Goal: Check status: Check status

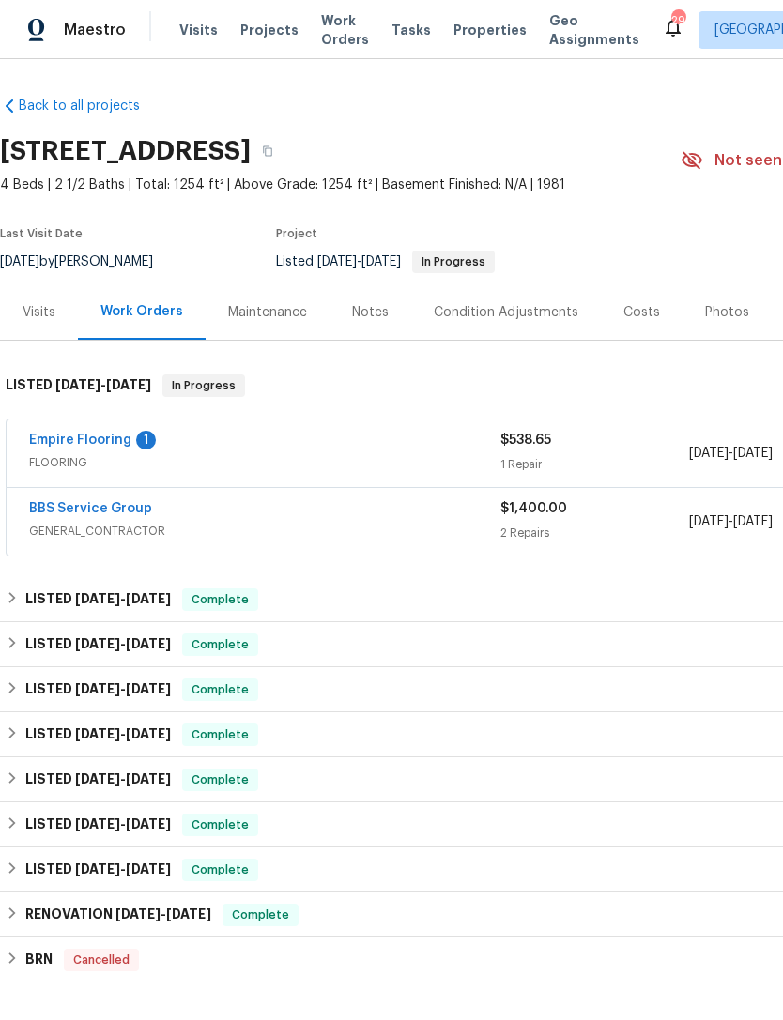
click at [249, 443] on div "Empire Flooring 1" at bounding box center [264, 442] width 471 height 23
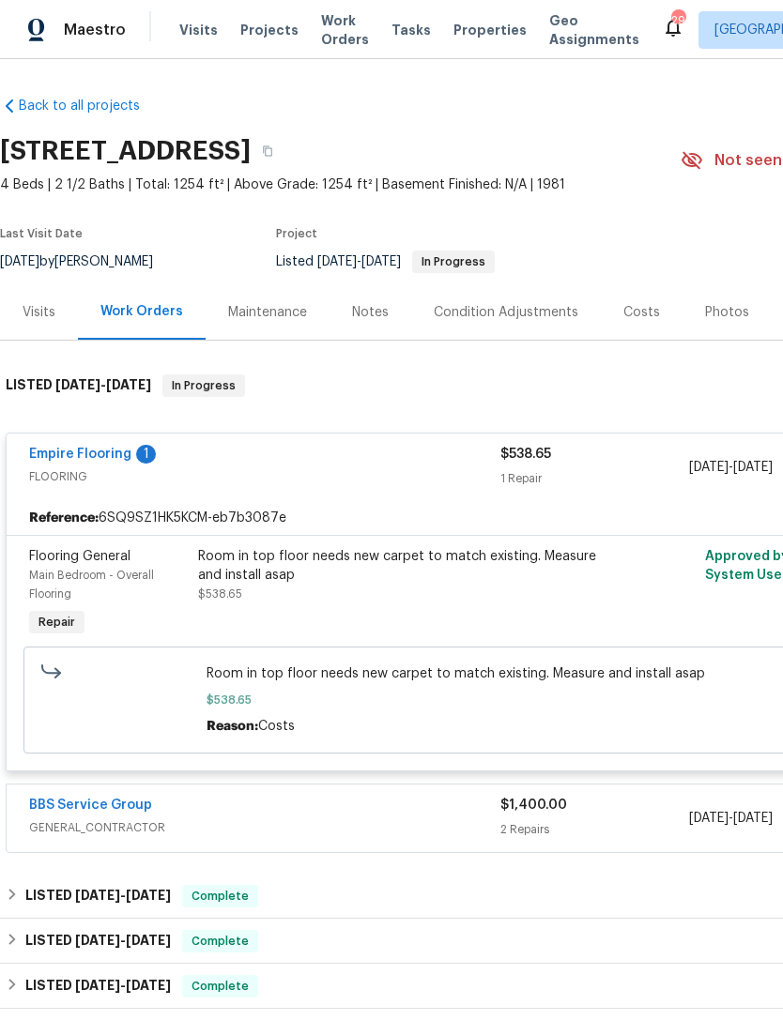
click at [73, 448] on link "Empire Flooring" at bounding box center [80, 454] width 102 height 13
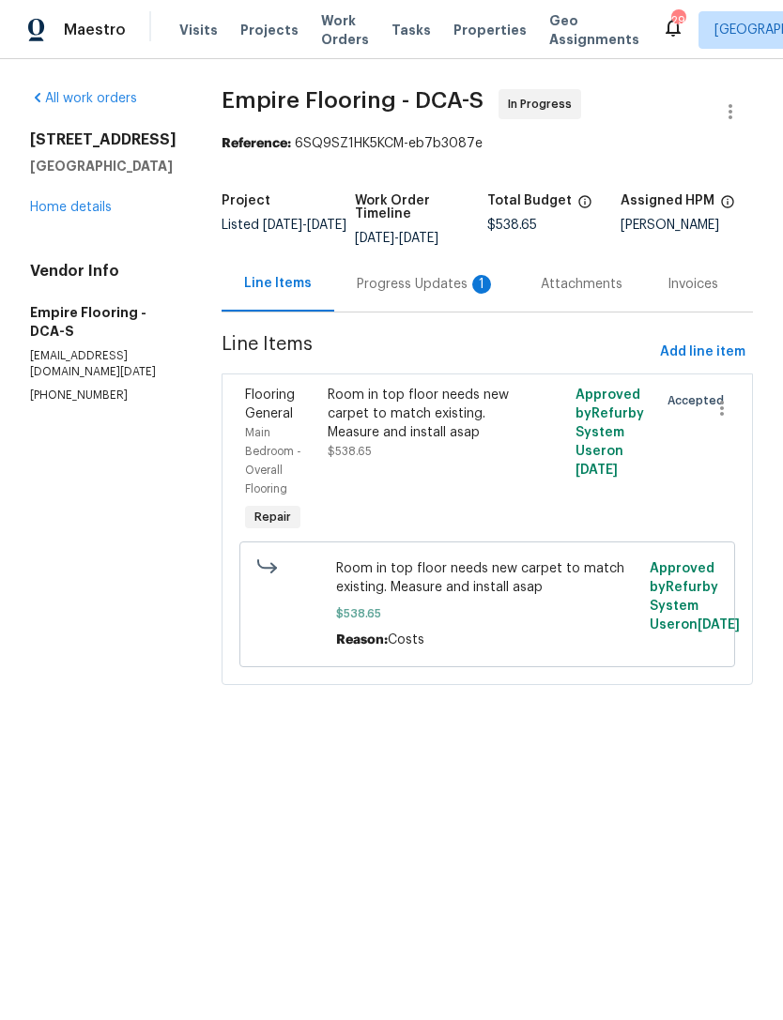
click at [413, 294] on div "Progress Updates 1" at bounding box center [426, 284] width 139 height 19
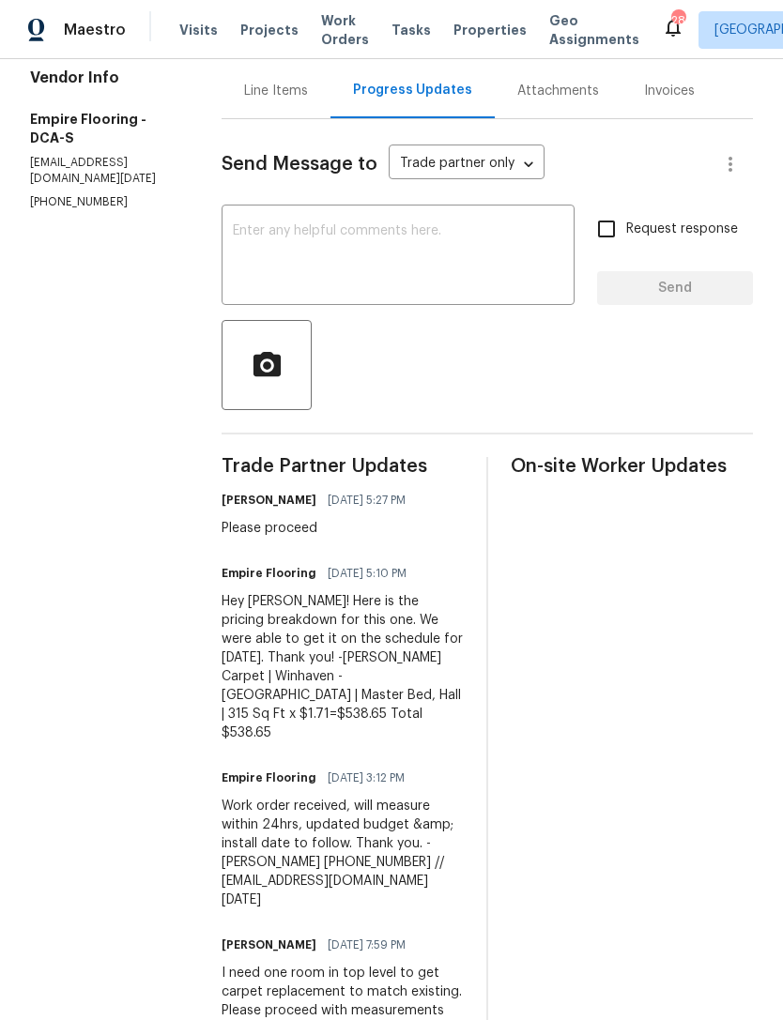
scroll to position [206, 0]
